Goal: Check status: Check status

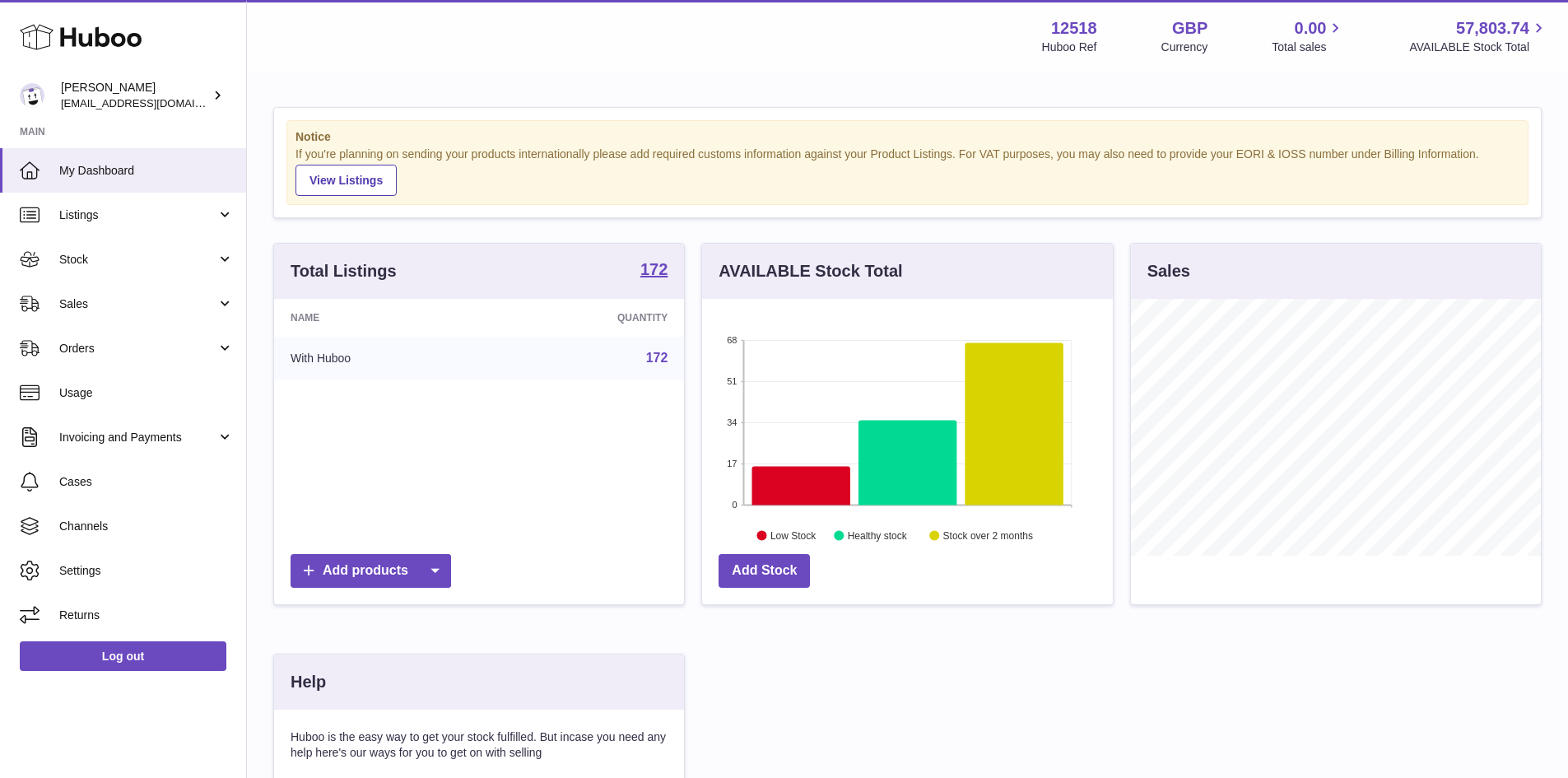
scroll to position [256, 411]
click at [91, 347] on span "Orders" at bounding box center [138, 349] width 157 height 15
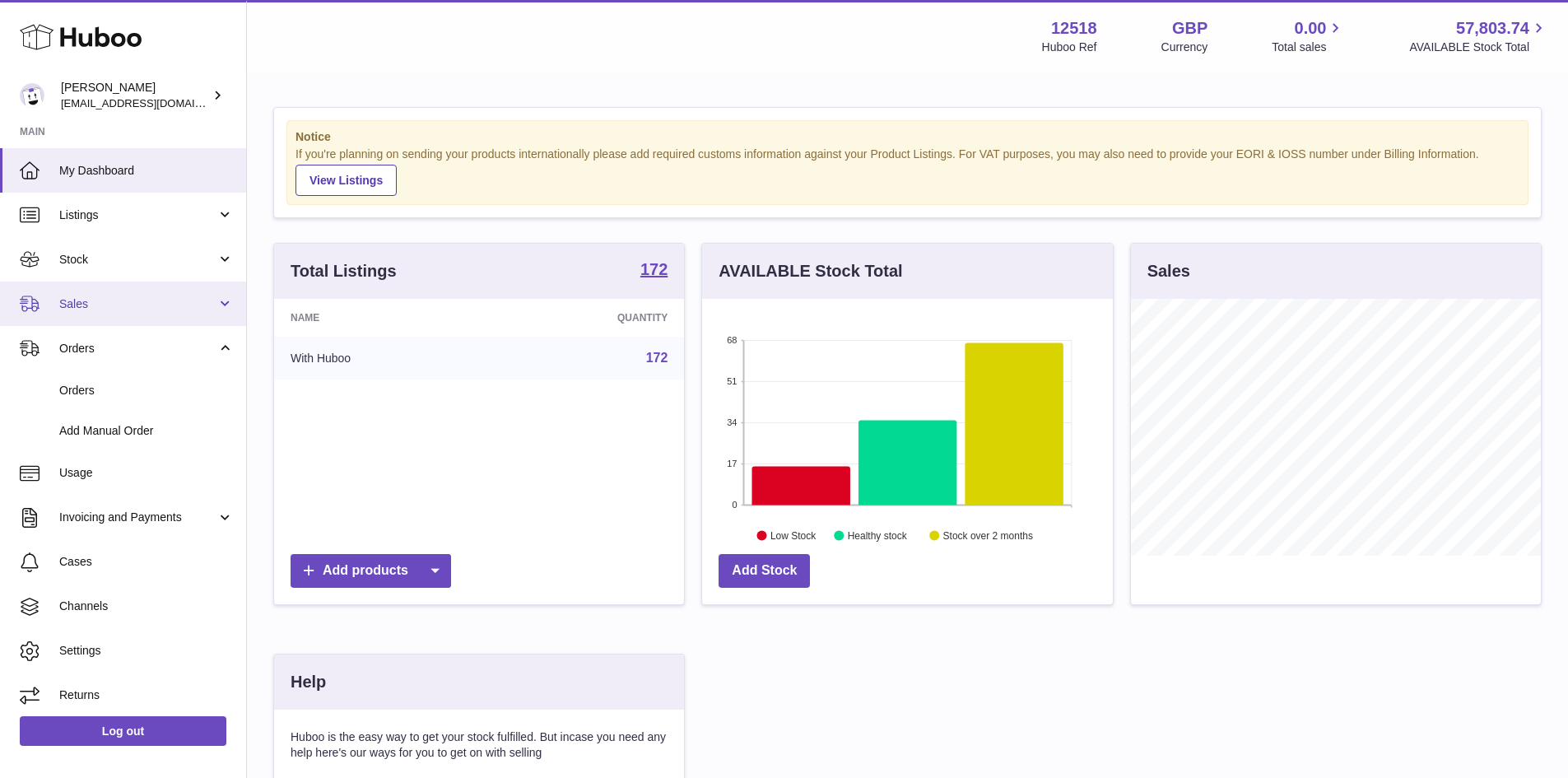
click at [89, 310] on span "Sales" at bounding box center [138, 304] width 157 height 15
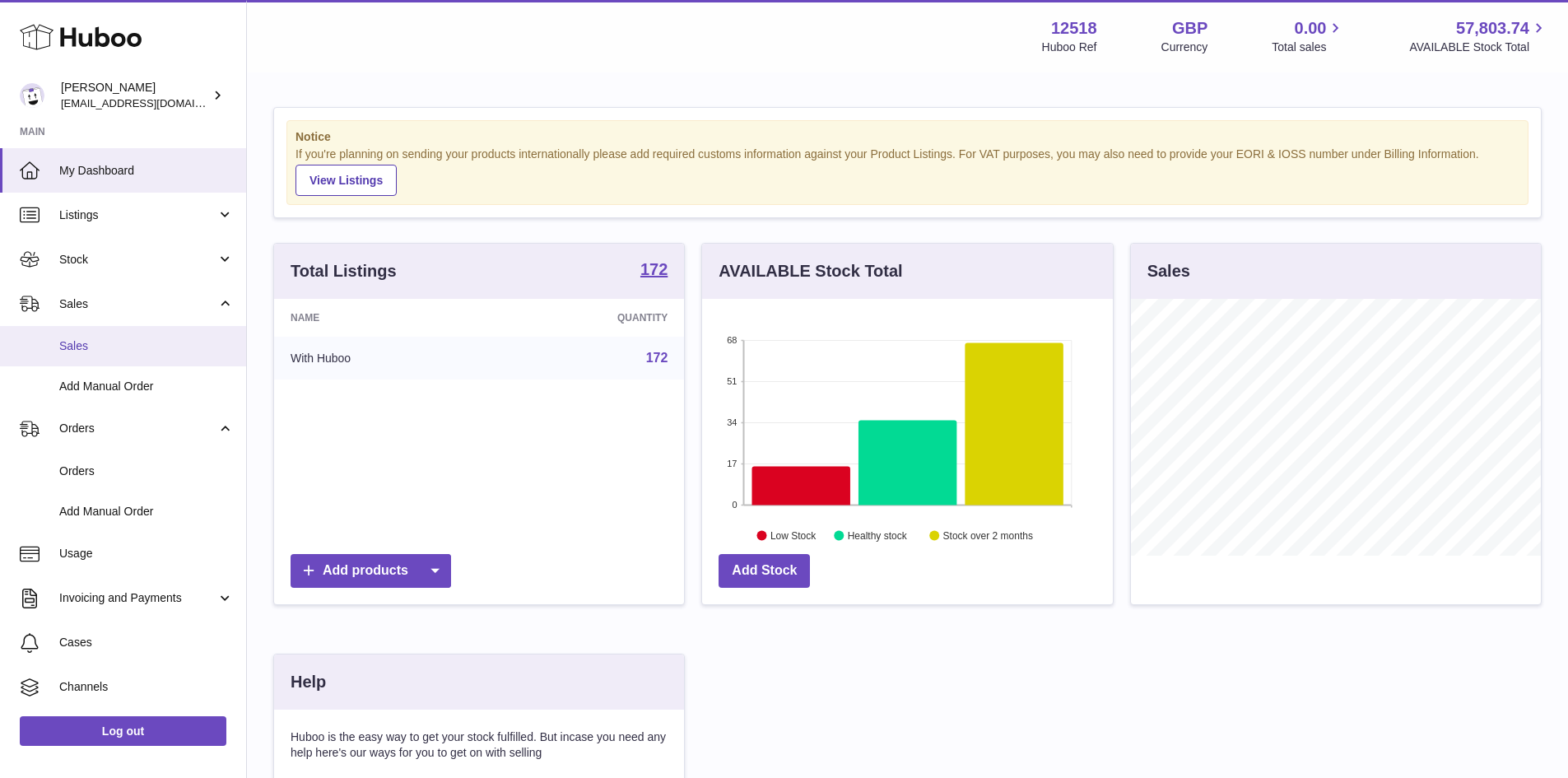
click at [96, 353] on span "Sales" at bounding box center [146, 346] width 175 height 15
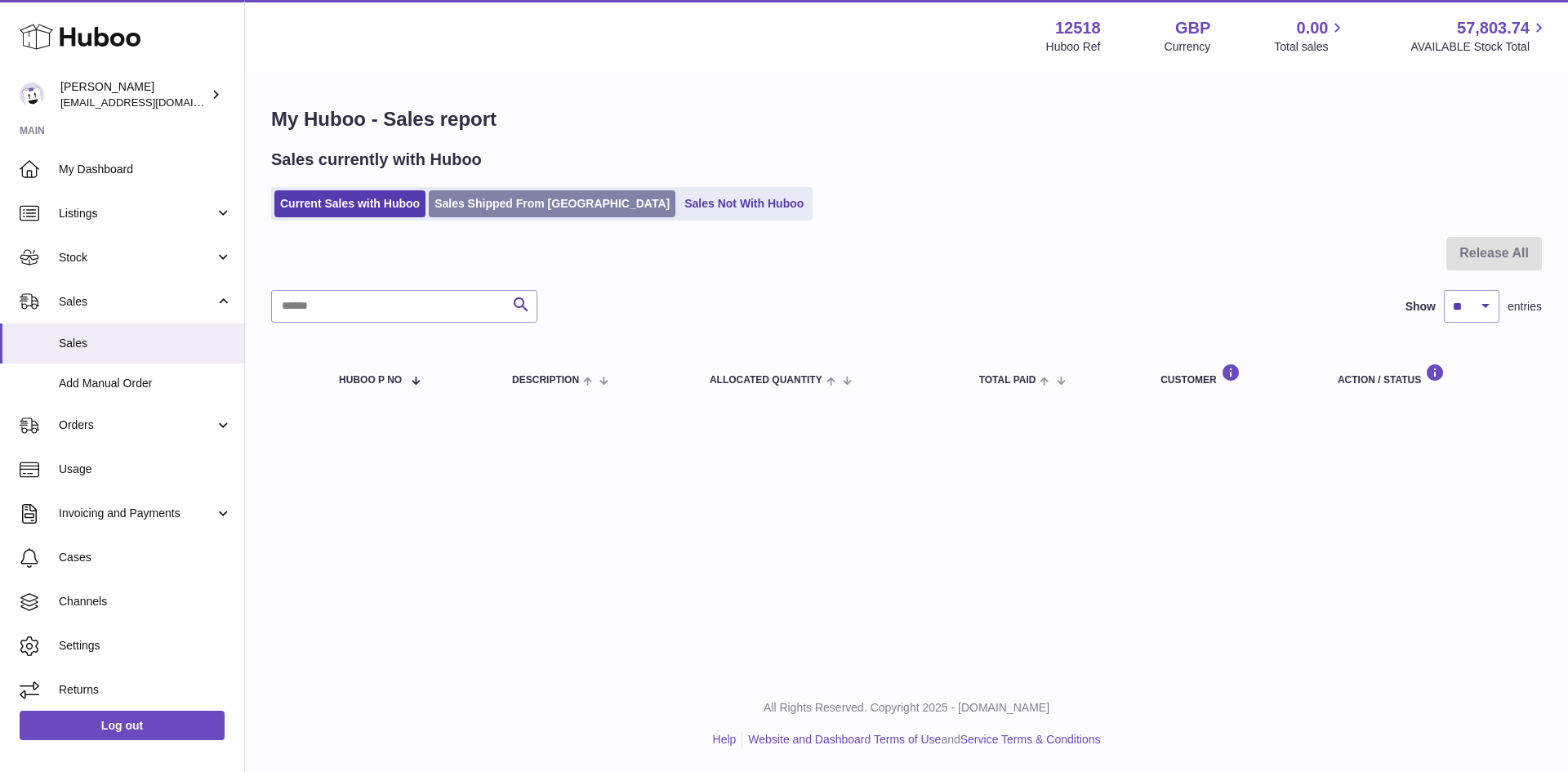
click at [491, 208] on link "Sales Shipped From [GEOGRAPHIC_DATA]" at bounding box center [552, 204] width 247 height 27
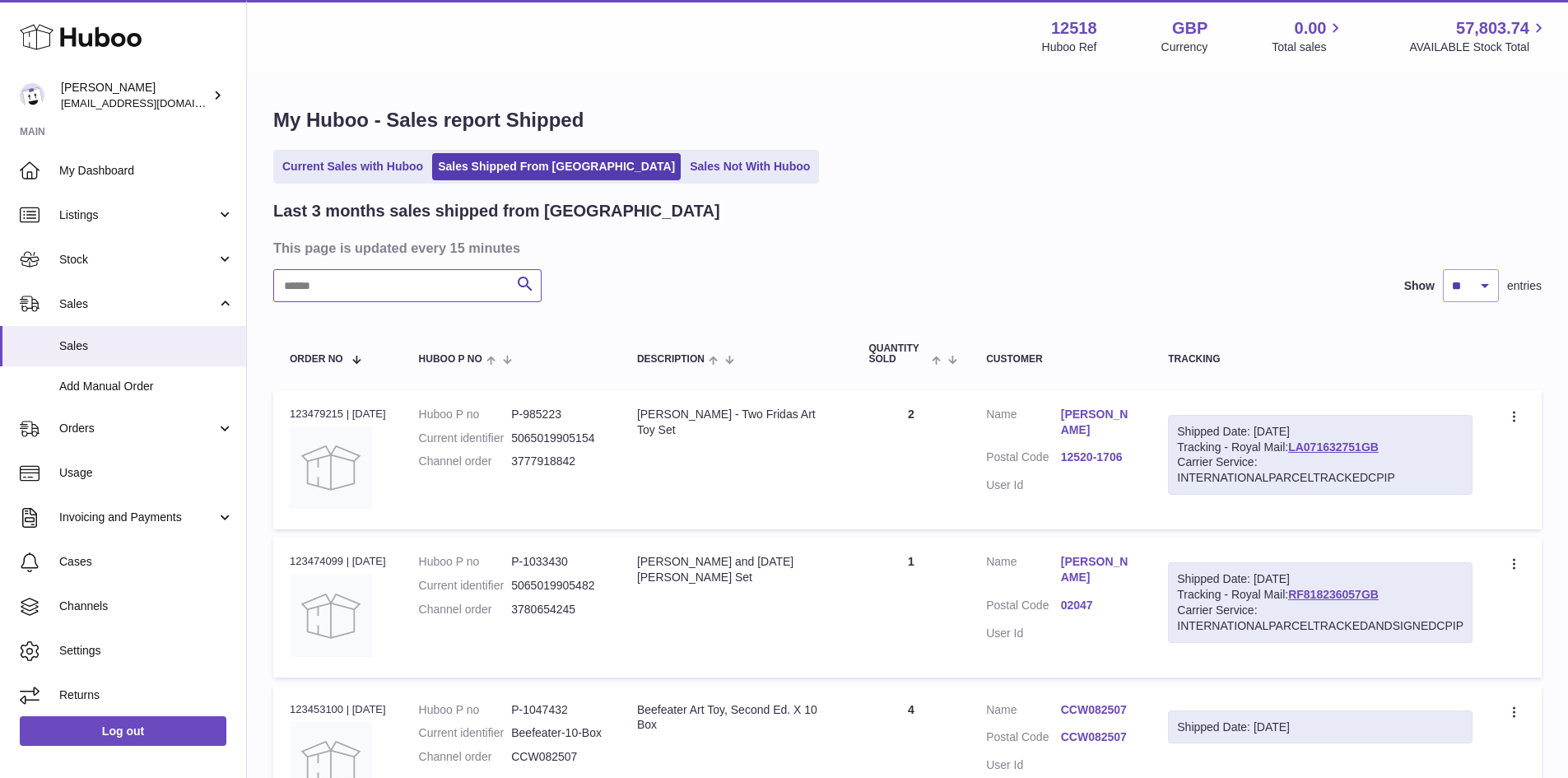
click at [328, 285] on input "text" at bounding box center [408, 286] width 269 height 33
paste input "*********"
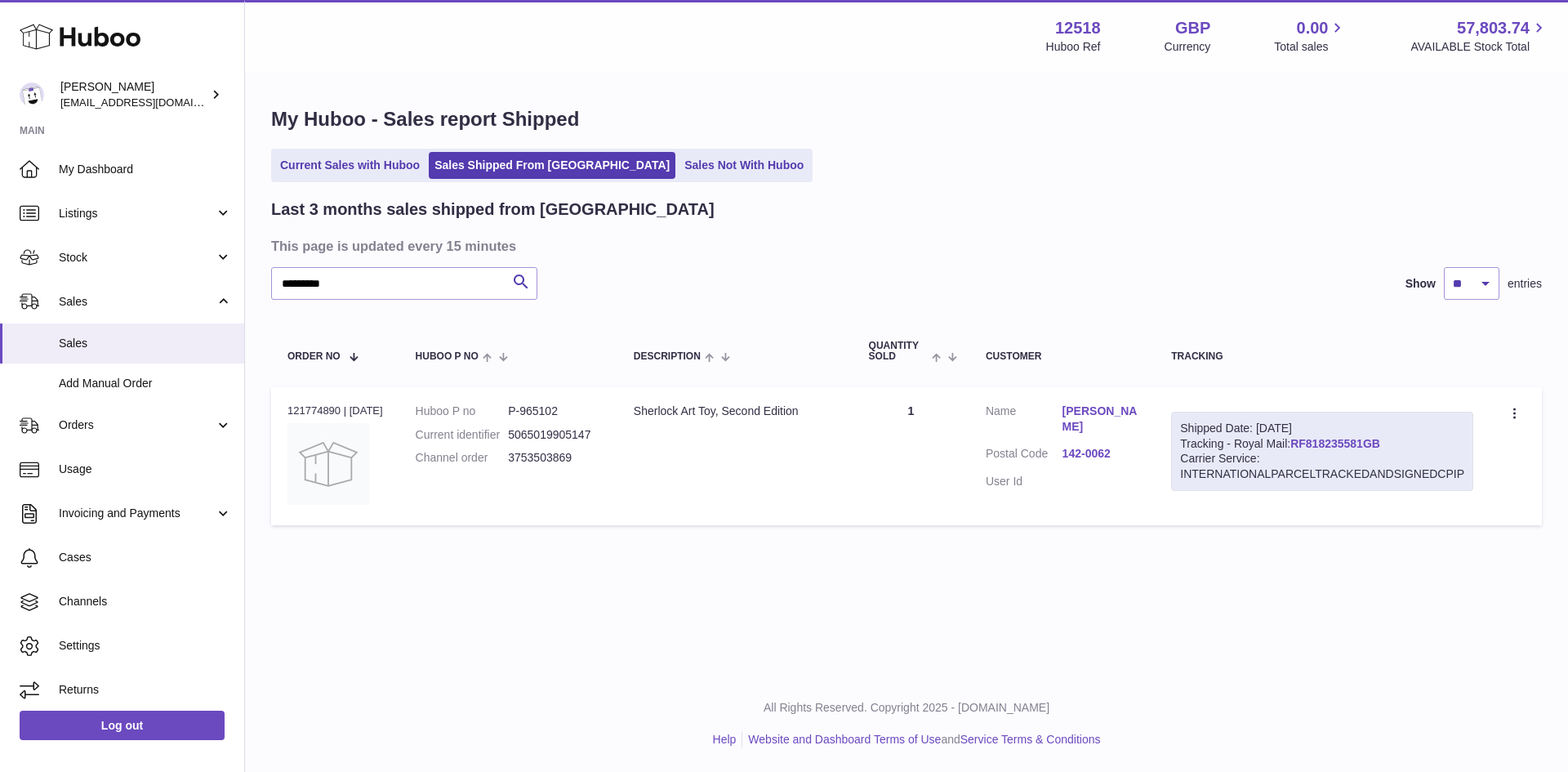
click at [1361, 443] on link "RF818235581GB" at bounding box center [1335, 443] width 90 height 13
click at [1101, 414] on link "三田侑輝" at bounding box center [1101, 419] width 77 height 31
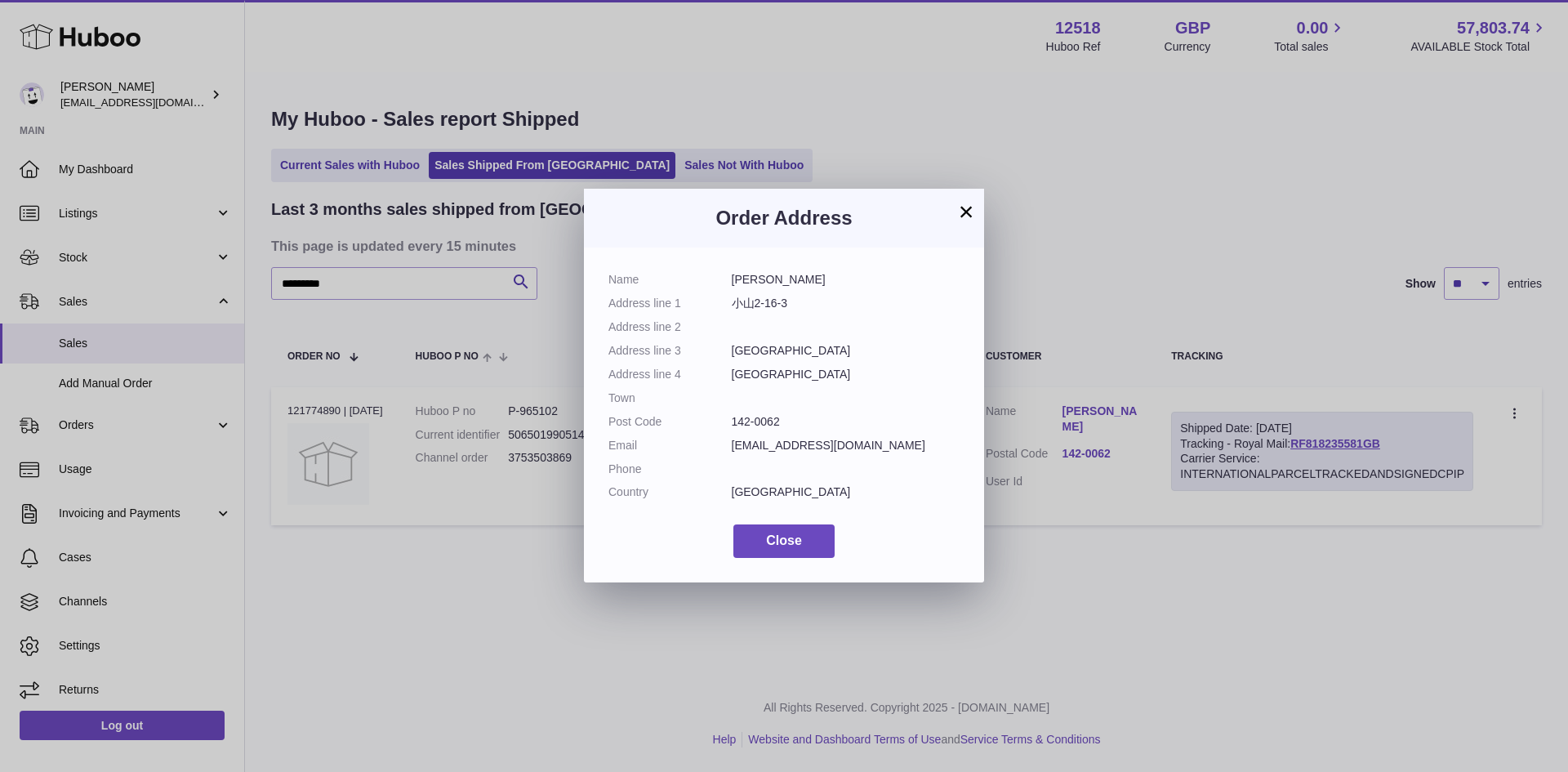
click at [962, 206] on button "×" at bounding box center [966, 211] width 20 height 20
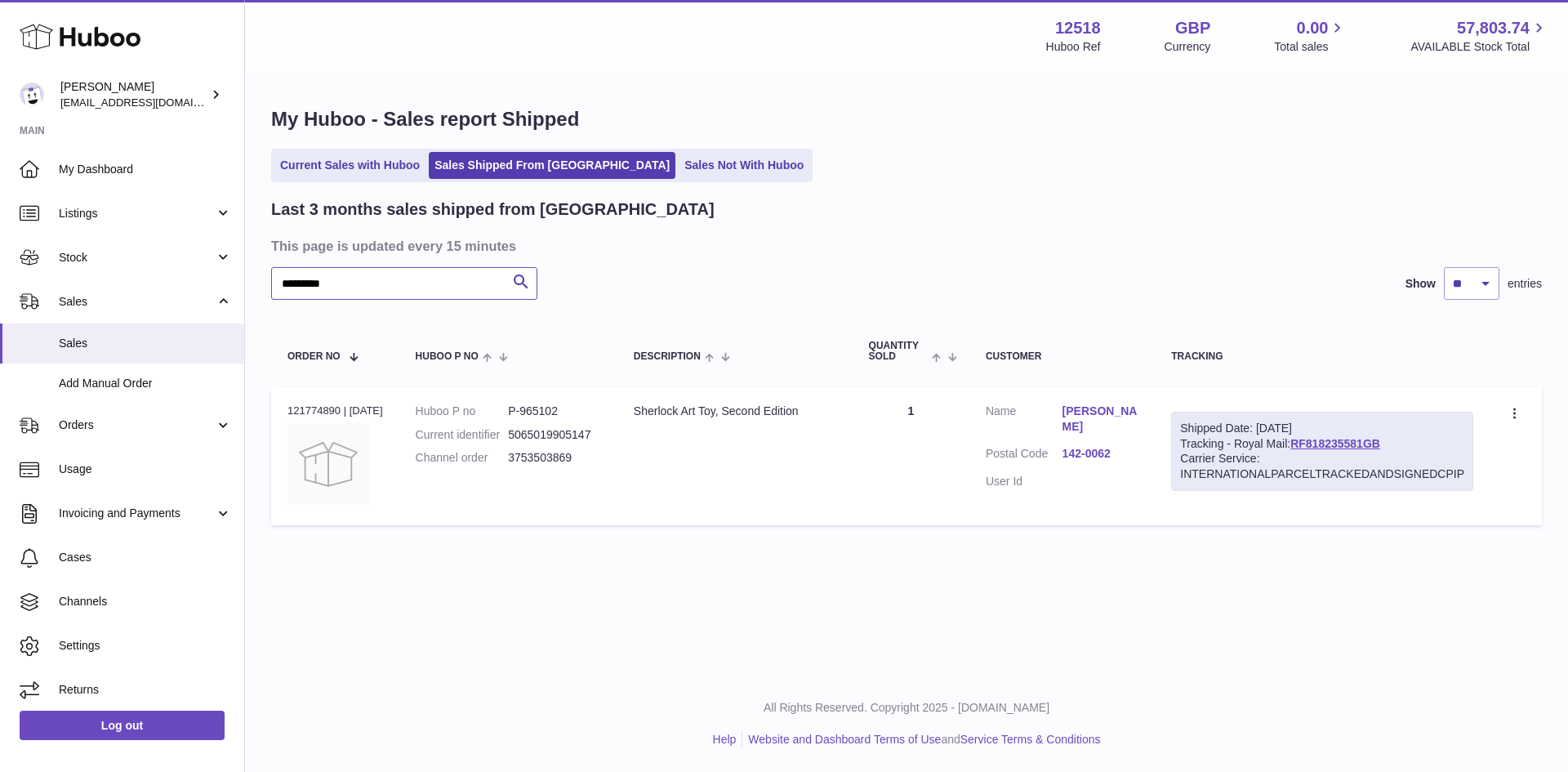
click at [360, 286] on input "*********" at bounding box center [405, 284] width 266 height 32
type input "*"
